Goal: Find specific page/section: Find specific page/section

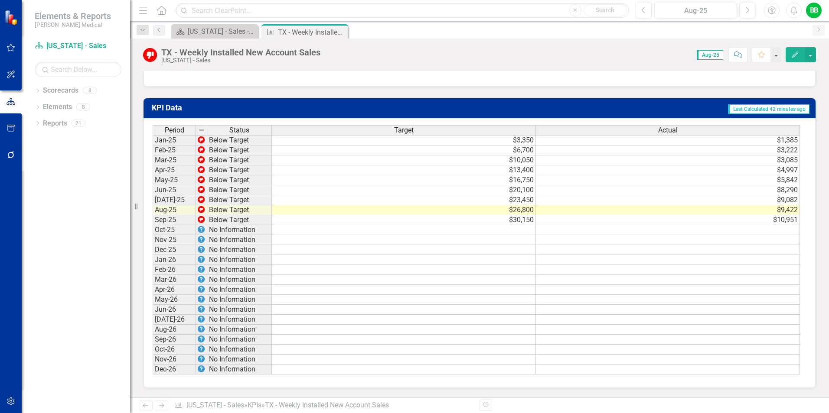
scroll to position [396, 0]
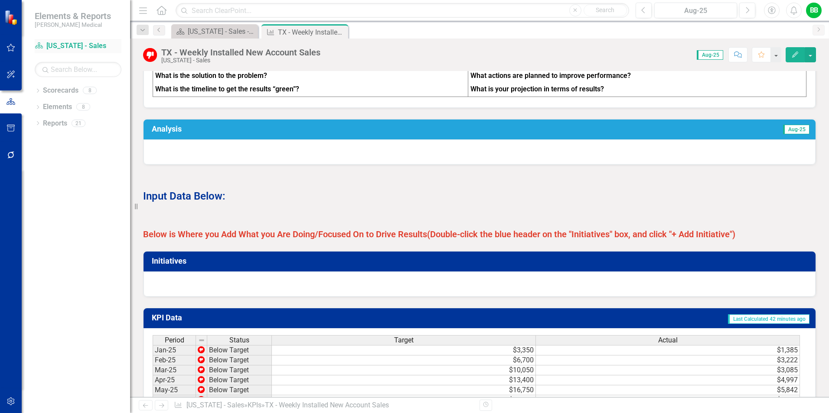
click at [68, 49] on link "Scorecard [US_STATE] - Sales" at bounding box center [78, 46] width 87 height 10
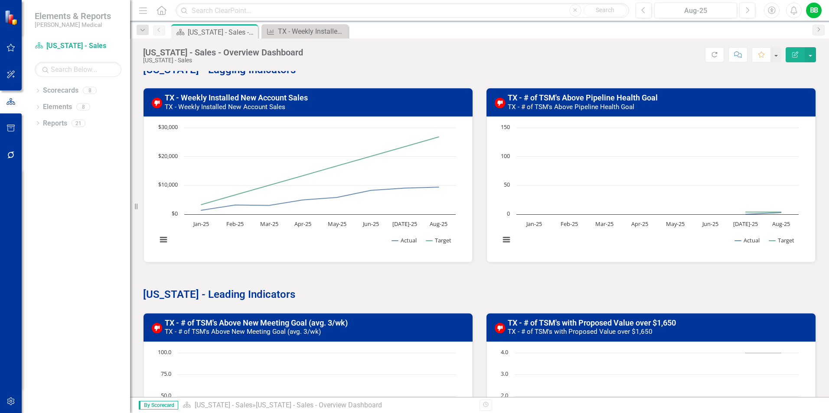
scroll to position [108, 0]
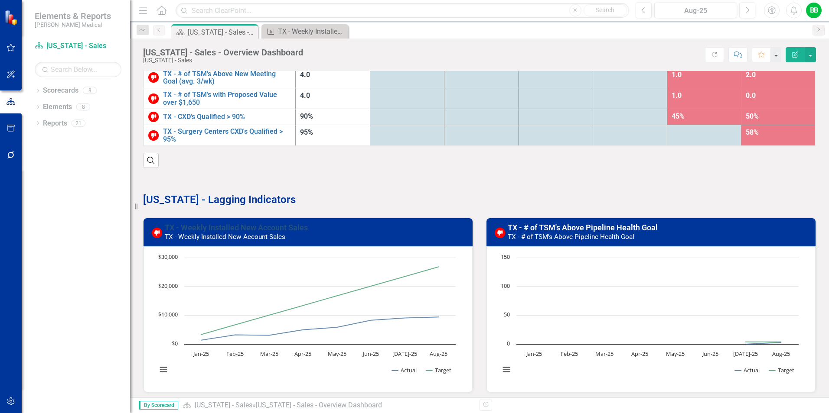
click at [241, 231] on link "TX - Weekly Installed New Account Sales" at bounding box center [236, 227] width 143 height 9
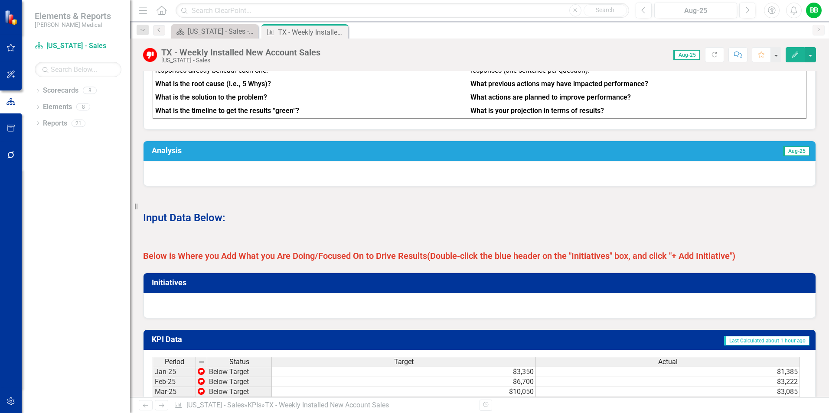
scroll to position [353, 0]
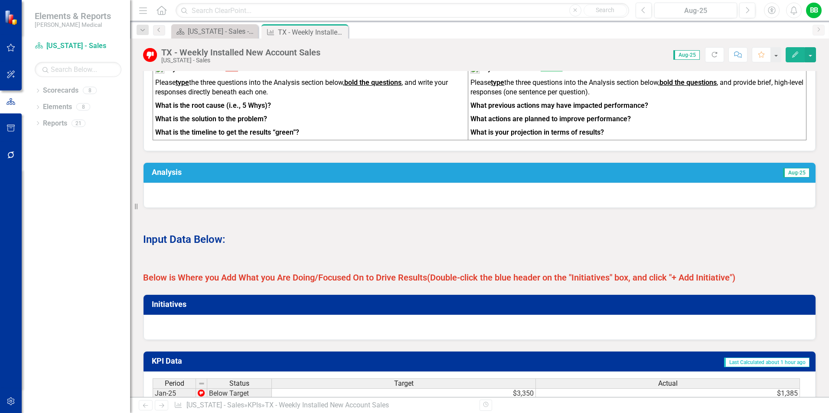
click at [170, 309] on h3 "Initiatives" at bounding box center [481, 304] width 658 height 9
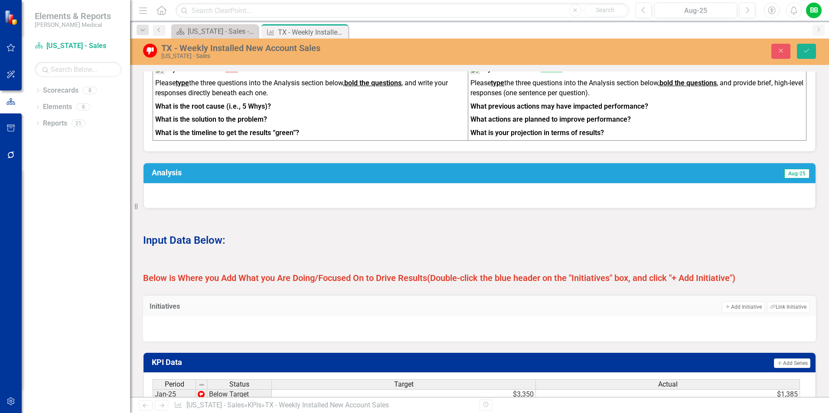
click at [240, 311] on h3 "Initiatives" at bounding box center [235, 307] width 170 height 8
click at [369, 177] on h3 "Analysis" at bounding box center [324, 173] width 344 height 9
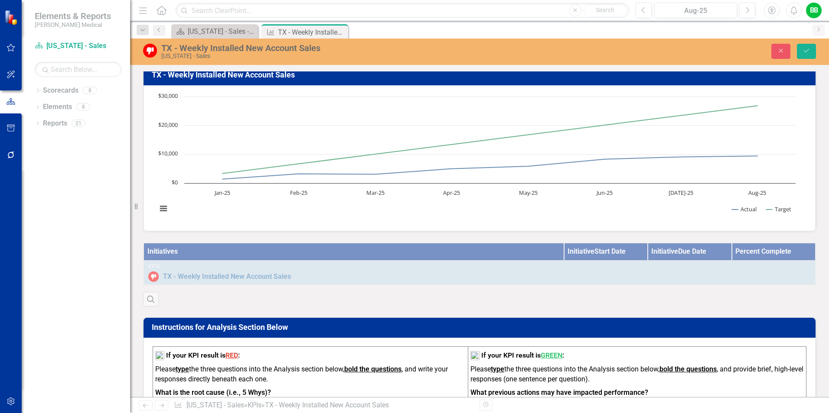
scroll to position [0, 0]
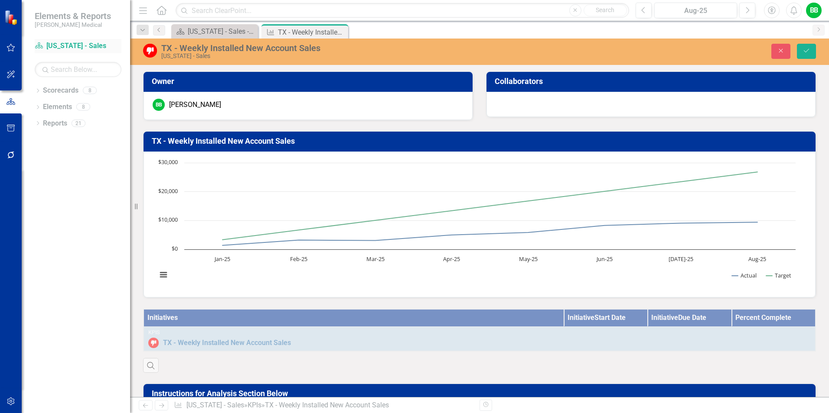
click at [68, 42] on link "Scorecard [US_STATE] - Sales" at bounding box center [78, 46] width 87 height 10
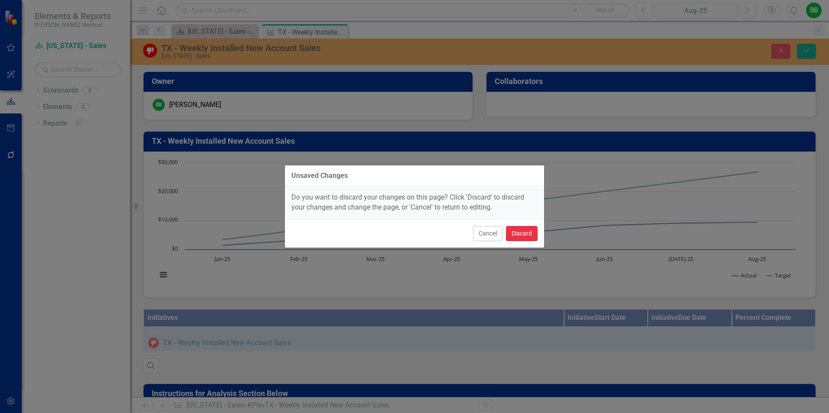
click at [528, 234] on button "Discard" at bounding box center [522, 233] width 32 height 15
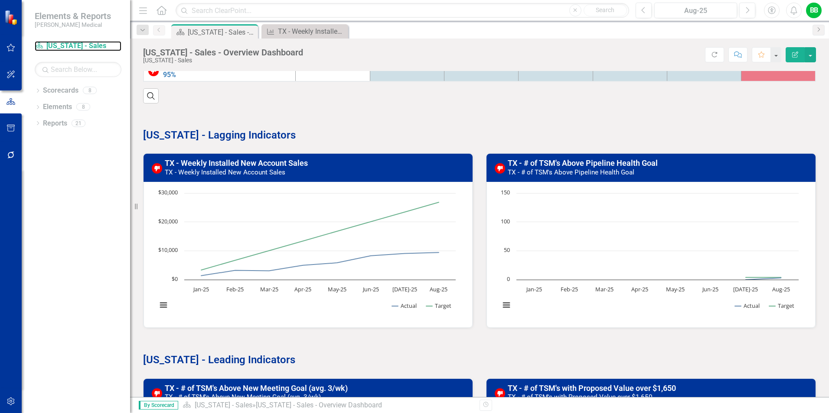
scroll to position [173, 0]
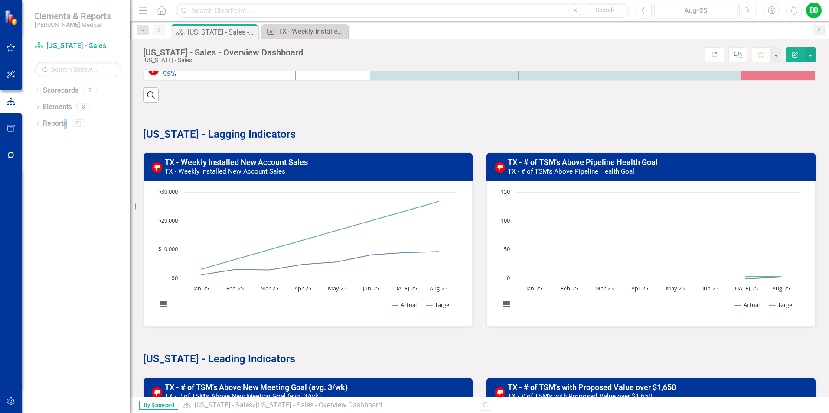
click at [66, 190] on div "Dropdown Scorecards 8 Balanced Scorecard Dropdown Sales Key Accounts - Sales [U…" at bounding box center [76, 249] width 108 height 330
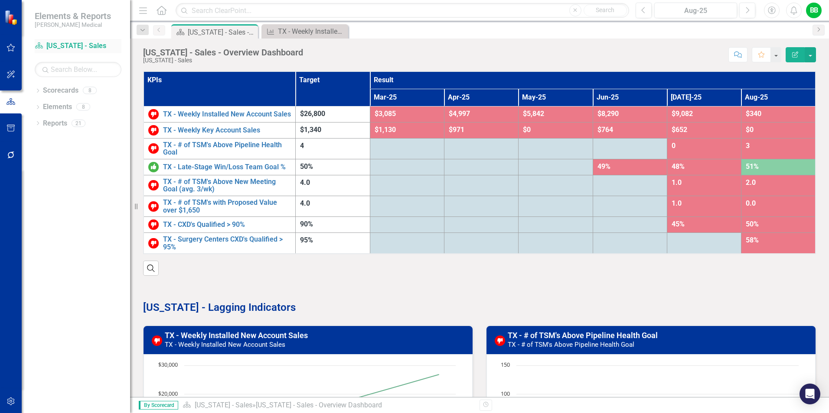
click at [70, 41] on div "Scorecard [US_STATE] - Sales" at bounding box center [78, 46] width 87 height 14
click at [57, 44] on link "Scorecard [US_STATE] - Sales" at bounding box center [78, 46] width 87 height 10
click at [103, 249] on div "Dropdown Scorecards 8 Balanced Scorecard Dropdown Sales Key Accounts - Sales [U…" at bounding box center [76, 249] width 108 height 330
click at [313, 33] on div "TX - Weekly Installed New Account Sales" at bounding box center [306, 31] width 57 height 11
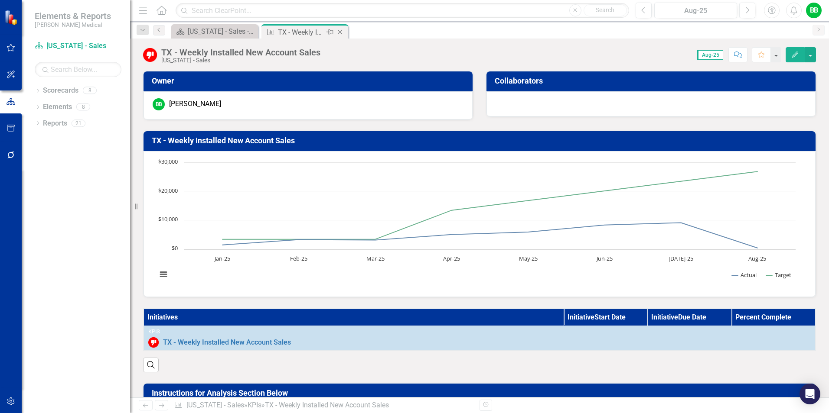
click at [342, 31] on icon "Close" at bounding box center [339, 32] width 9 height 7
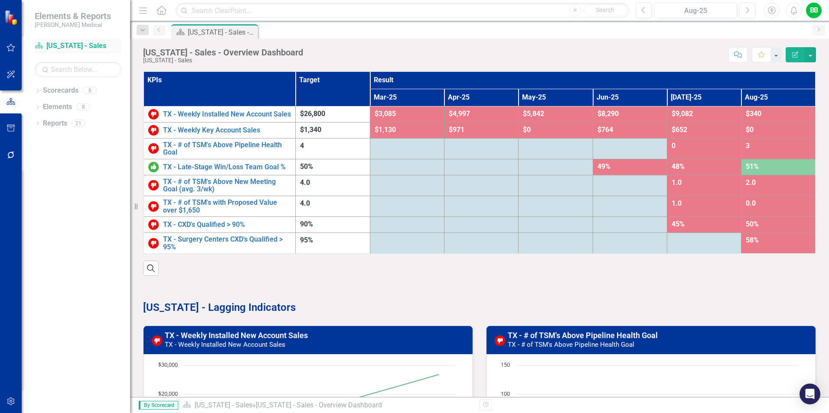
click at [77, 45] on link "Scorecard [US_STATE] - Sales" at bounding box center [78, 46] width 87 height 10
click at [70, 43] on link "Scorecard [US_STATE] - Sales" at bounding box center [78, 46] width 87 height 10
click at [70, 44] on link "Scorecard [US_STATE] - Sales" at bounding box center [78, 46] width 87 height 10
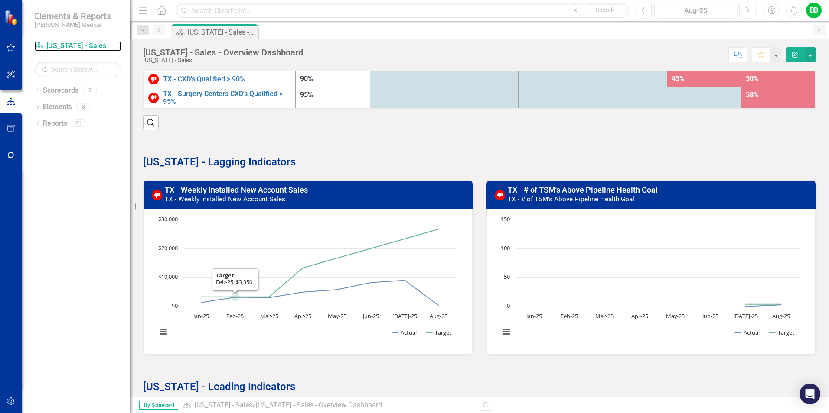
scroll to position [217, 0]
